Goal: Transaction & Acquisition: Subscribe to service/newsletter

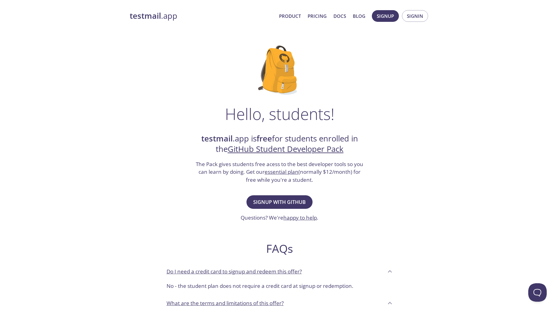
click at [215, 141] on strong "testmail" at bounding box center [216, 138] width 31 height 11
drag, startPoint x: 215, startPoint y: 141, endPoint x: 237, endPoint y: 139, distance: 22.9
click at [237, 139] on h2 "testmail .app is free for students enrolled in the GitHub Student Developer Pack" at bounding box center [279, 143] width 169 height 21
copy h2 "testmail .app"
click at [227, 201] on div "Hello, students! testmail .app is free for students enrolled in the GitHub Stud…" at bounding box center [280, 223] width 300 height 375
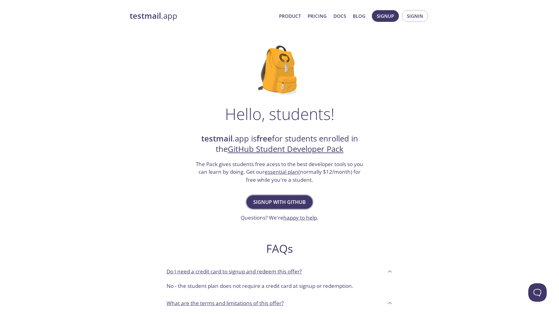
click at [289, 206] on span "Signup with GitHub" at bounding box center [279, 202] width 53 height 9
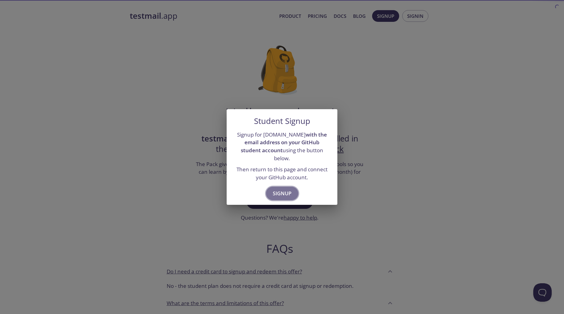
click at [284, 191] on span "Signup" at bounding box center [282, 193] width 19 height 9
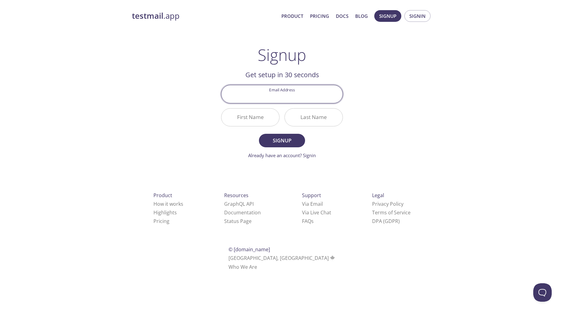
click at [299, 91] on input "Email Address" at bounding box center [281, 94] width 121 height 18
type input "hello@shoaibshaikh.in"
click at [252, 115] on input "First Name" at bounding box center [250, 118] width 58 height 18
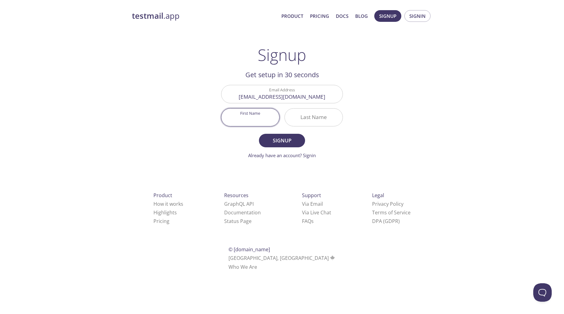
click at [259, 120] on input "First Name" at bounding box center [250, 118] width 58 height 18
type input "Shoaib"
type input "Shaikh"
click at [280, 141] on span "Signup" at bounding box center [282, 140] width 33 height 9
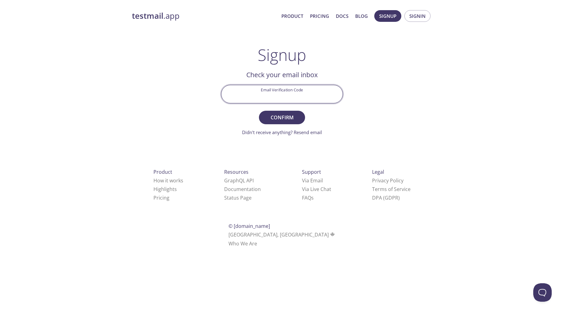
click at [307, 102] on input "Email Verification Code" at bounding box center [281, 94] width 121 height 18
paste input "5NPY98Q"
type input "5NPY98Q"
click at [293, 121] on span "Confirm" at bounding box center [282, 117] width 33 height 9
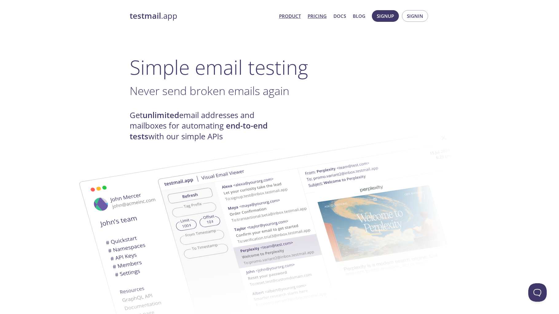
click at [317, 18] on link "Pricing" at bounding box center [317, 16] width 19 height 8
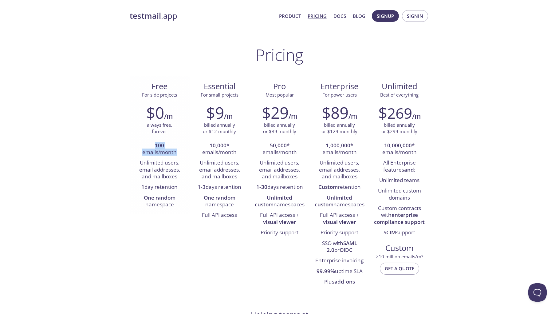
drag, startPoint x: 148, startPoint y: 148, endPoint x: 183, endPoint y: 157, distance: 36.0
click at [183, 157] on li "100 emails/month" at bounding box center [159, 150] width 51 height 18
drag, startPoint x: 137, startPoint y: 163, endPoint x: 180, endPoint y: 181, distance: 46.6
click at [180, 181] on li "Unlimited users, email addresses, and mailboxes" at bounding box center [159, 170] width 51 height 24
drag, startPoint x: 138, startPoint y: 185, endPoint x: 176, endPoint y: 189, distance: 37.7
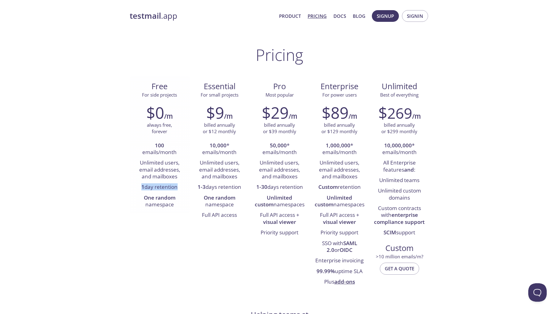
click at [176, 189] on li "1 day retention" at bounding box center [159, 187] width 51 height 10
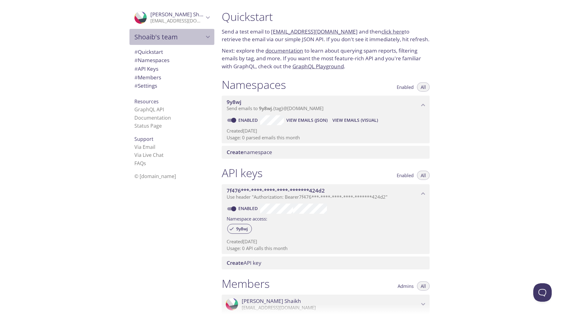
click at [176, 41] on span "Shoaib's team" at bounding box center [169, 37] width 70 height 9
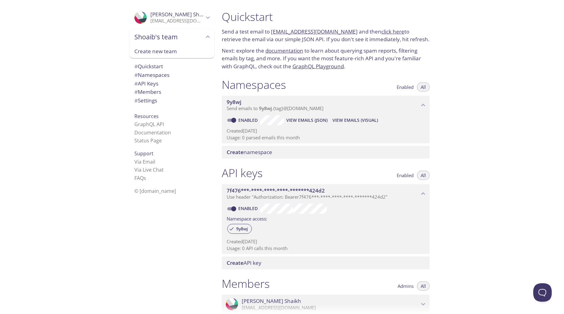
click at [176, 41] on span "Shoaib's team" at bounding box center [169, 37] width 70 height 9
click at [165, 50] on span "# Quickstart" at bounding box center [171, 52] width 75 height 8
click at [273, 155] on span "Create namespace" at bounding box center [327, 152] width 201 height 7
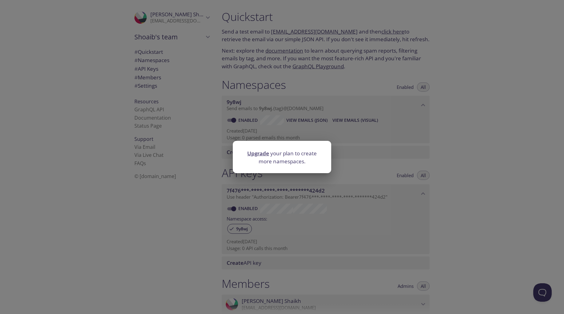
click at [319, 131] on div "Upgrade your plan to create more namespaces." at bounding box center [282, 157] width 564 height 314
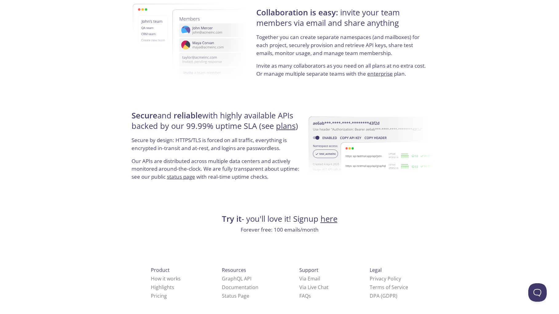
scroll to position [1092, 0]
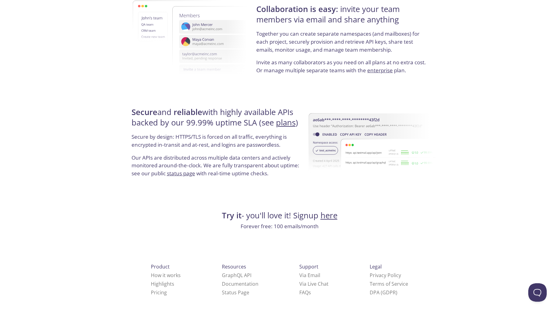
drag, startPoint x: 185, startPoint y: 119, endPoint x: 400, endPoint y: 237, distance: 244.7
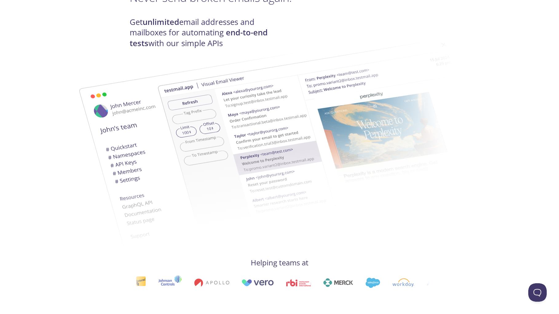
scroll to position [92, 0]
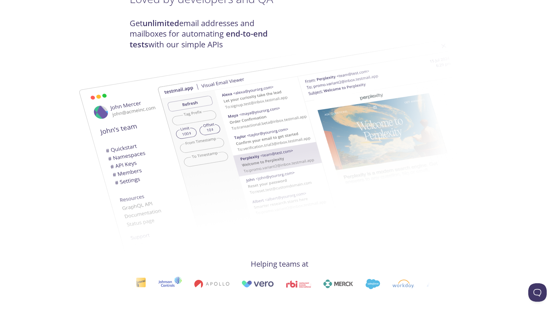
drag, startPoint x: 308, startPoint y: 160, endPoint x: 300, endPoint y: 161, distance: 7.4
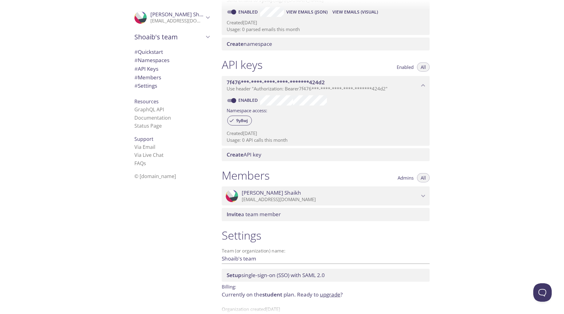
scroll to position [123, 0]
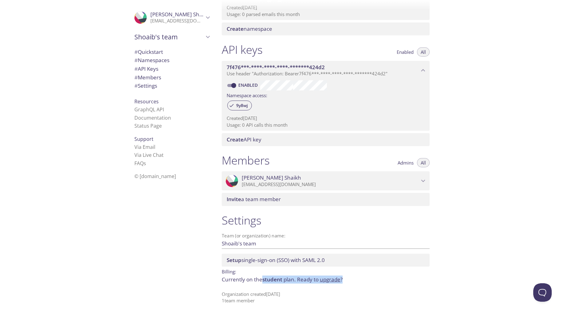
drag, startPoint x: 264, startPoint y: 280, endPoint x: 350, endPoint y: 279, distance: 86.1
click at [346, 279] on p "Currently on the student plan. Ready to upgrade ?" at bounding box center [326, 280] width 208 height 8
click at [352, 279] on p "Currently on the student plan. Ready to upgrade ?" at bounding box center [326, 280] width 208 height 8
drag, startPoint x: 330, startPoint y: 255, endPoint x: 340, endPoint y: 233, distance: 23.7
click at [340, 233] on div "Settings Team (or organization) name: Shoaib's team Save Setup single-sign-on (…" at bounding box center [326, 259] width 218 height 98
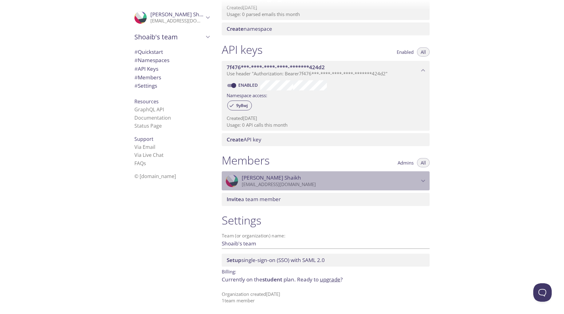
click at [304, 185] on p "[EMAIL_ADDRESS][DOMAIN_NAME]" at bounding box center [330, 184] width 177 height 6
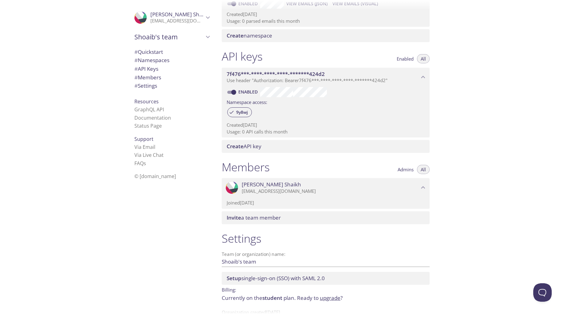
scroll to position [73, 0]
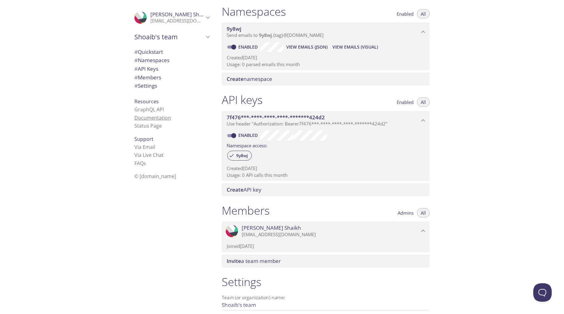
click at [157, 117] on link "Documentation" at bounding box center [152, 117] width 37 height 7
click at [155, 62] on span "# Namespaces" at bounding box center [151, 60] width 35 height 7
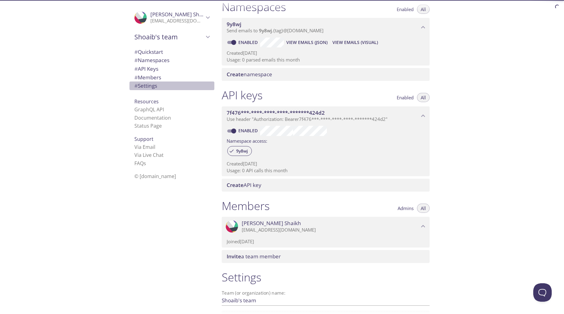
click at [152, 84] on span "# Settings" at bounding box center [145, 85] width 23 height 7
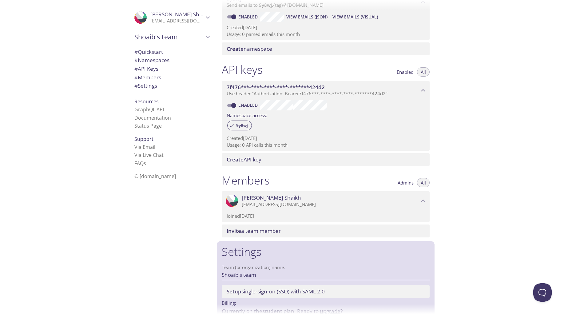
scroll to position [135, 0]
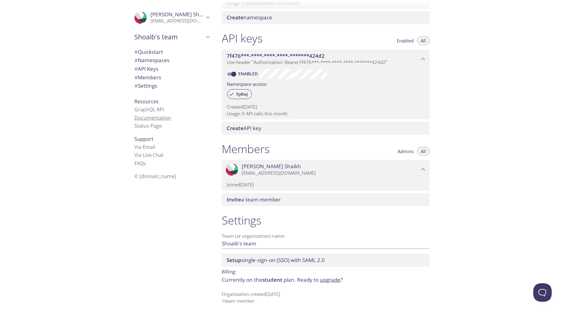
click at [161, 120] on link "Documentation" at bounding box center [152, 117] width 37 height 7
